Goal: Task Accomplishment & Management: Use online tool/utility

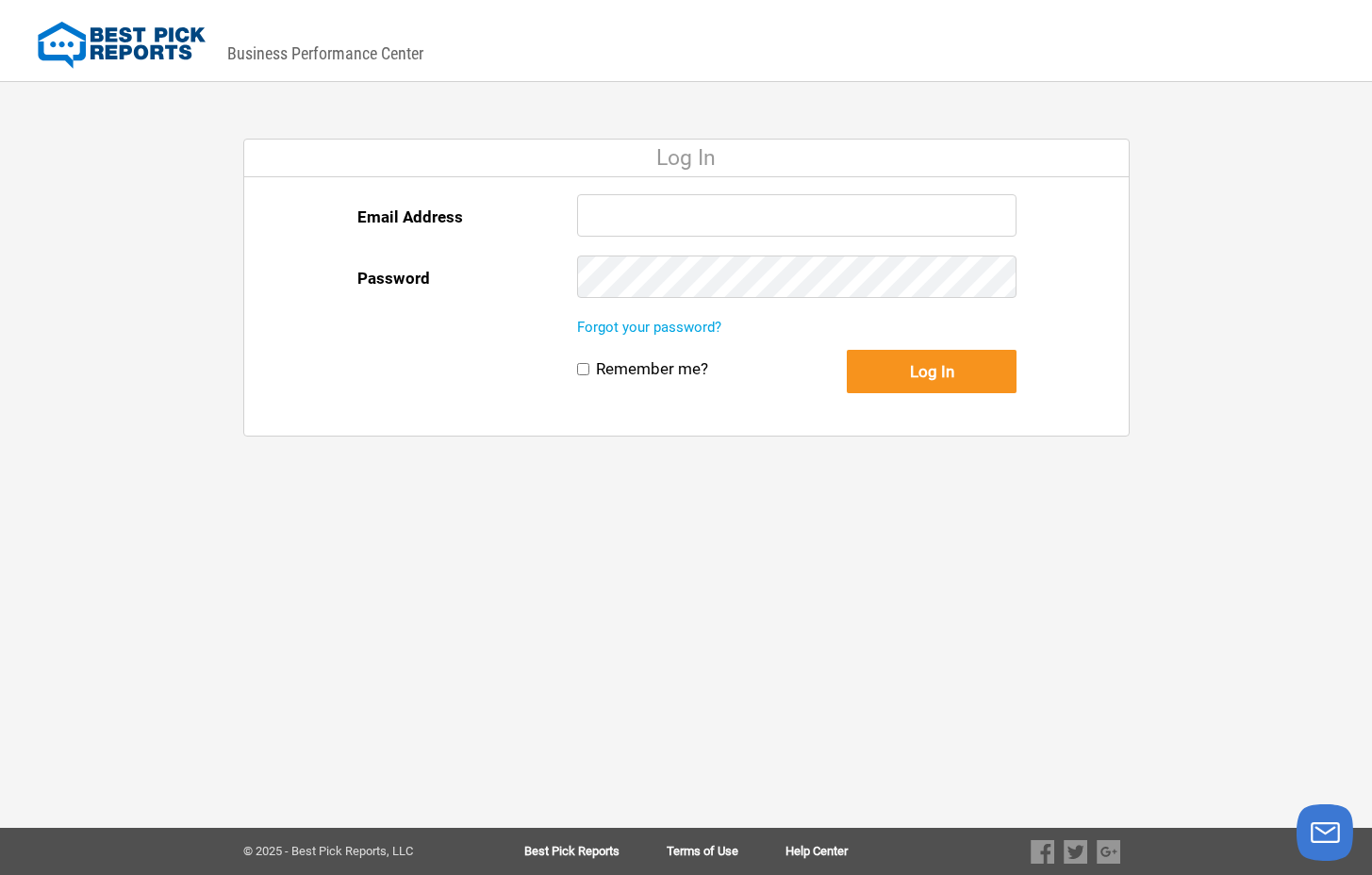
click at [651, 228] on input "Email Address" at bounding box center [796, 216] width 440 height 43
type input "[EMAIL_ADDRESS][DOMAIN_NAME]"
click at [846, 350] on button "Log In" at bounding box center [931, 371] width 170 height 43
click at [915, 365] on button "Log In" at bounding box center [931, 371] width 170 height 43
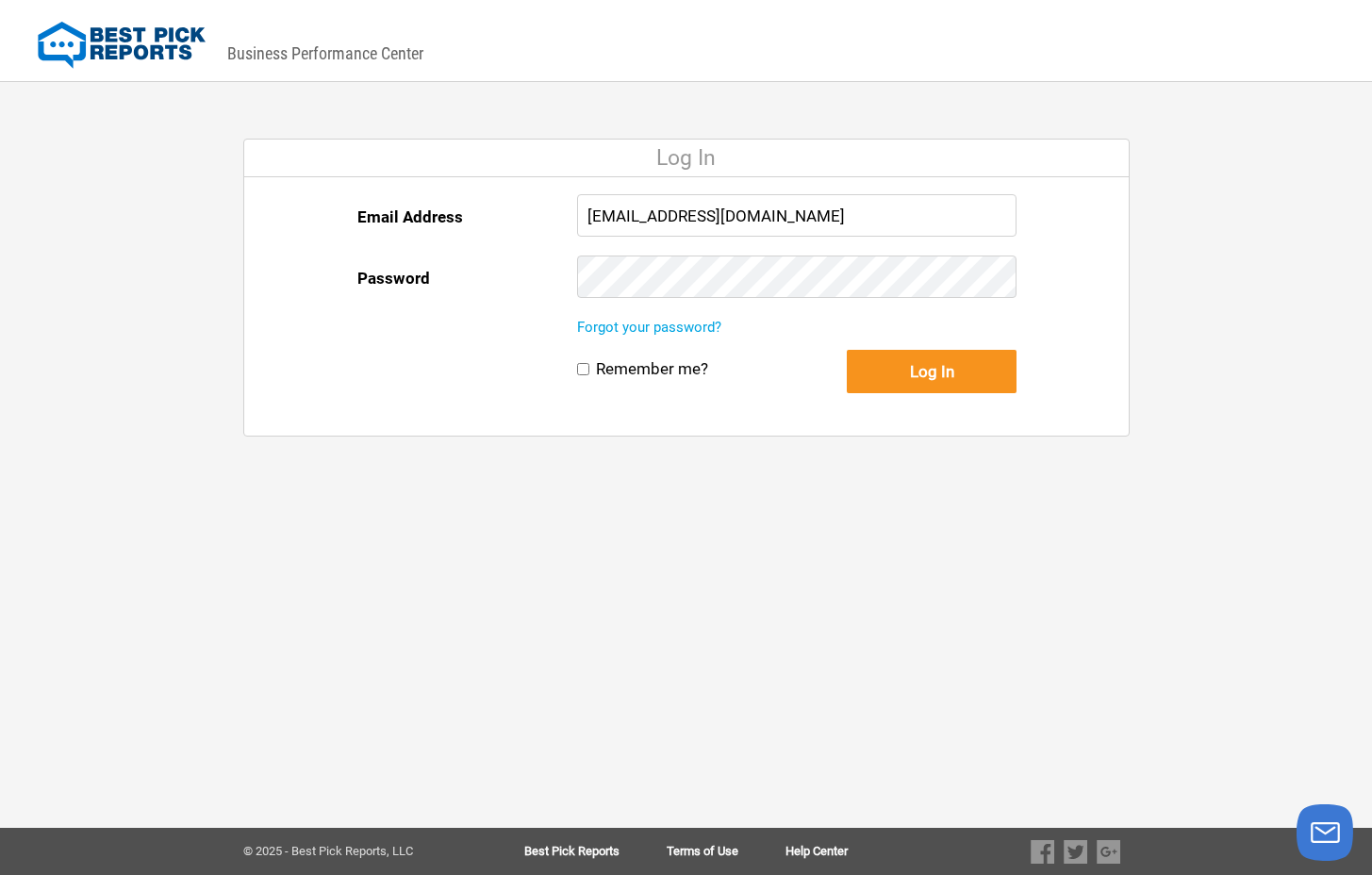
click at [472, 265] on div "Email Address [EMAIL_ADDRESS][DOMAIN_NAME] Password" at bounding box center [686, 255] width 660 height 123
click at [898, 379] on button "Log In" at bounding box center [931, 371] width 170 height 43
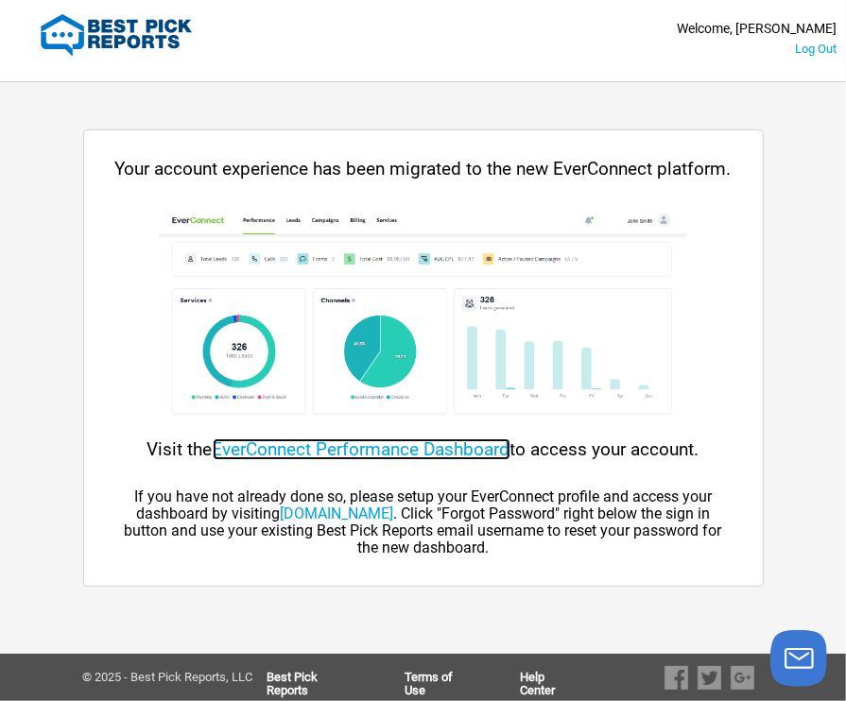
click at [266, 437] on link "EverConnect Performance Dashboard" at bounding box center [362, 449] width 298 height 22
